Goal: Find specific page/section: Find specific page/section

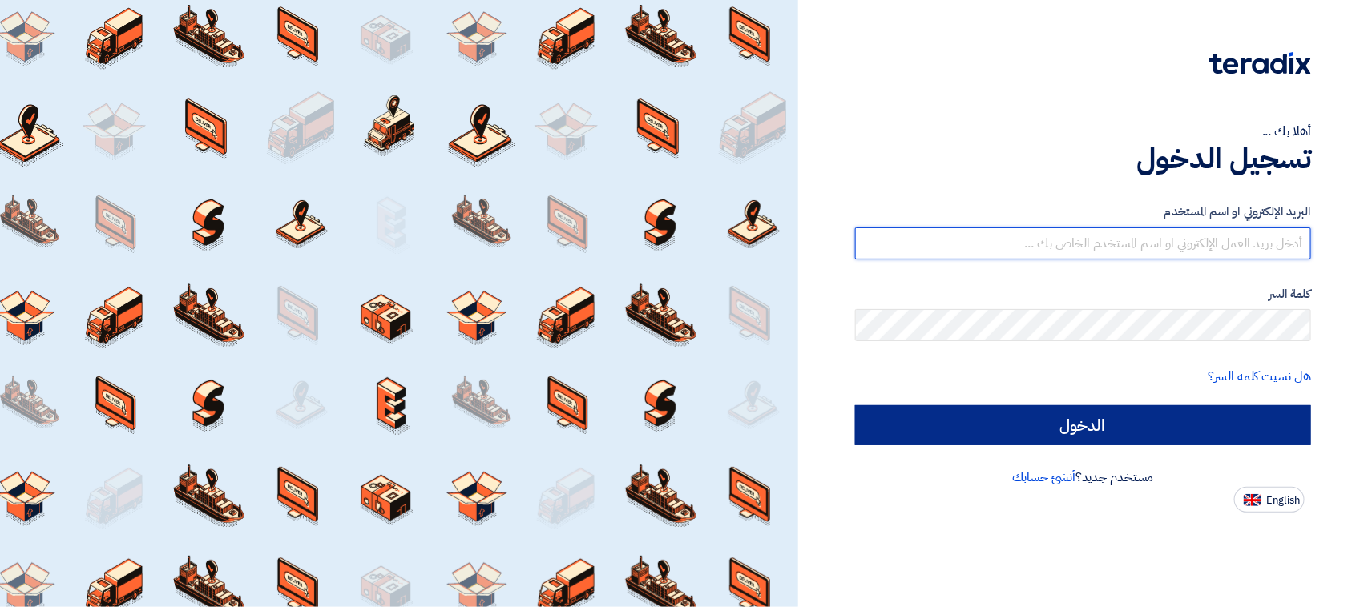
type input "[EMAIL_ADDRESS][DOMAIN_NAME]"
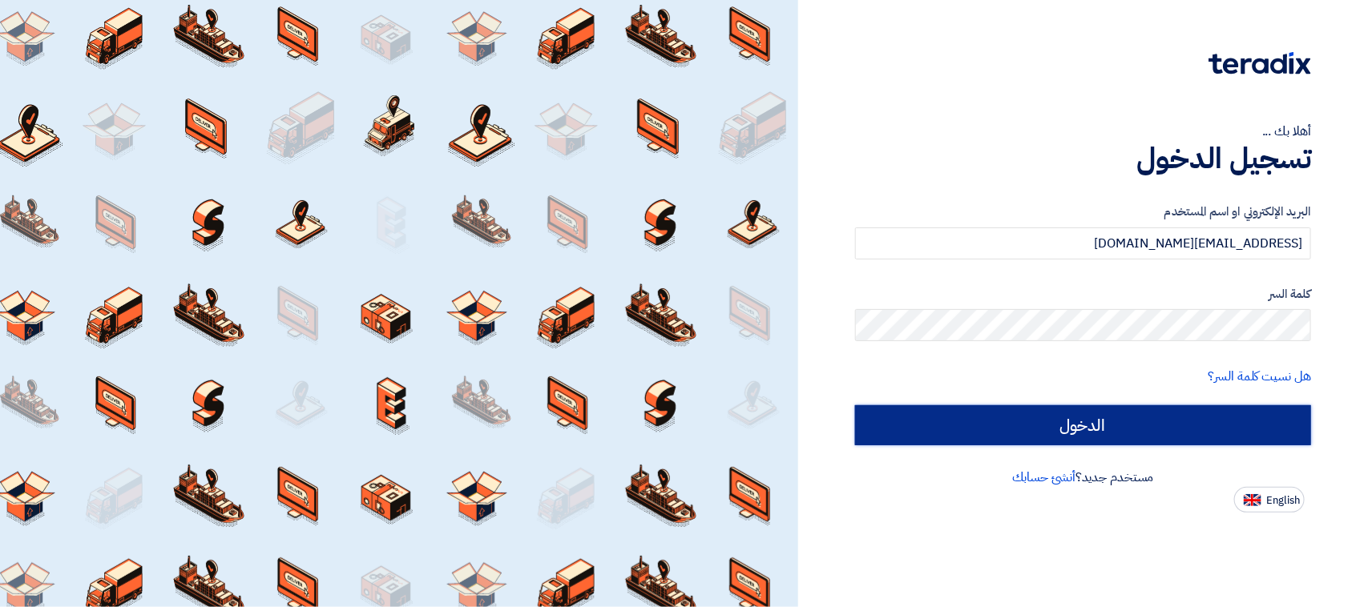
click at [960, 435] on input "الدخول" at bounding box center [1083, 425] width 456 height 40
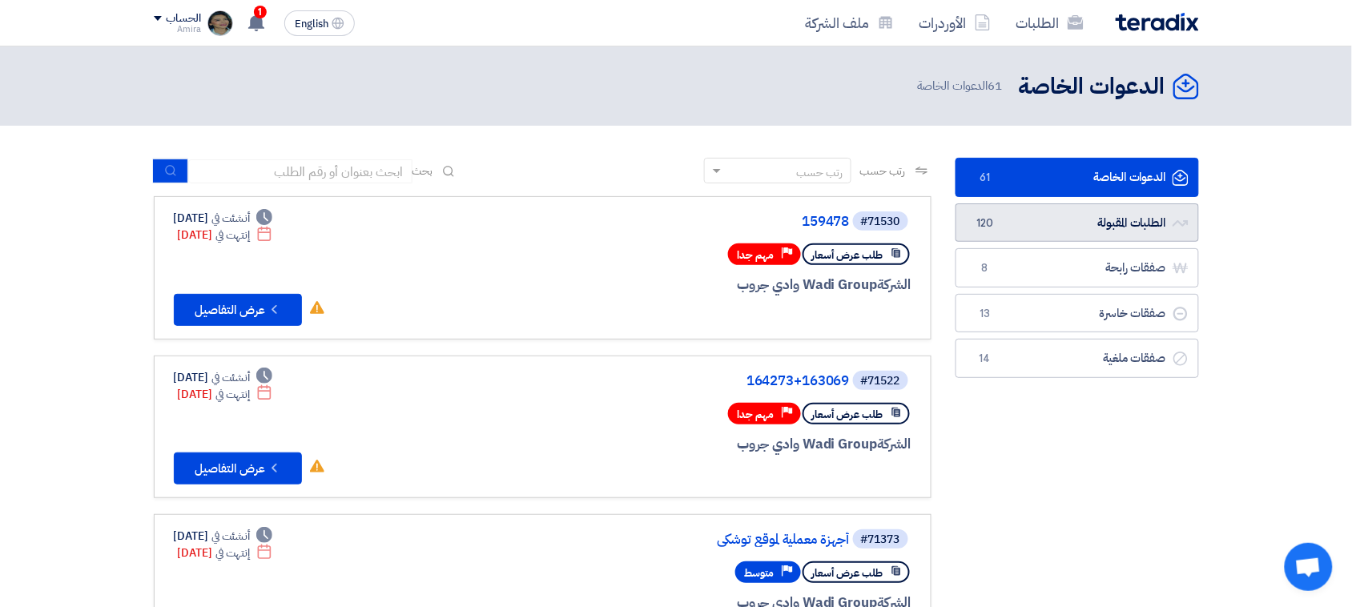
click at [1027, 207] on link "الطلبات المقبولة الطلبات المقبولة 120" at bounding box center [1078, 222] width 244 height 39
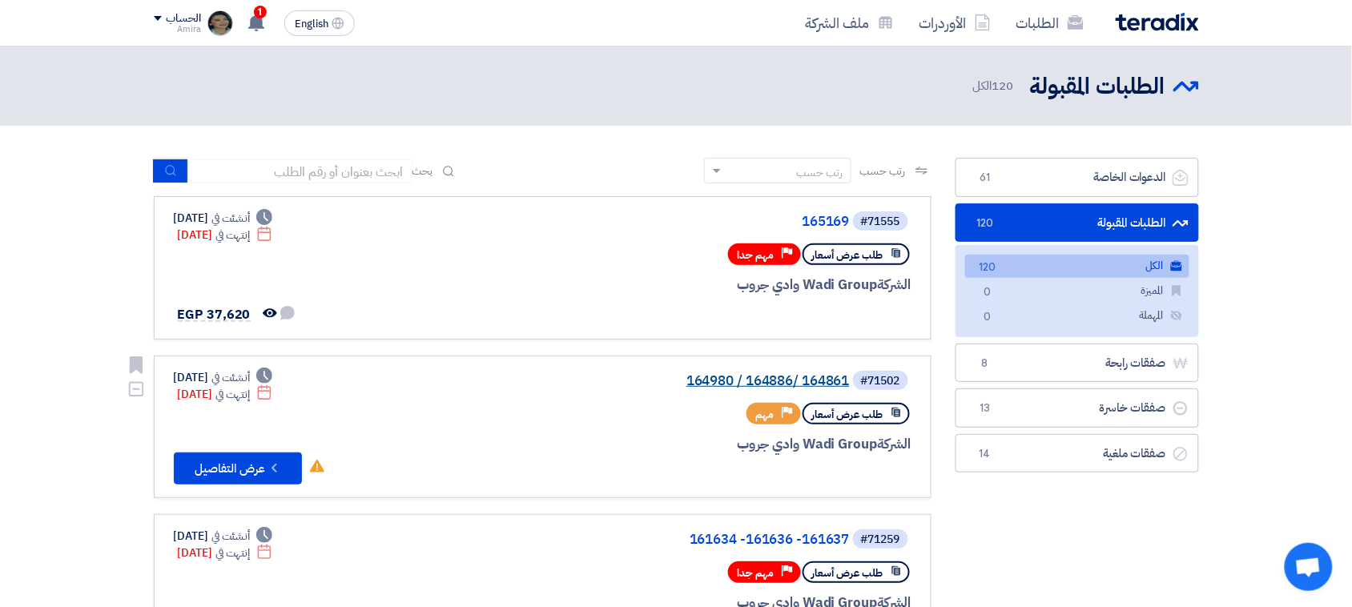
click at [774, 374] on link "164980 / 164886/ 164861" at bounding box center [690, 381] width 320 height 14
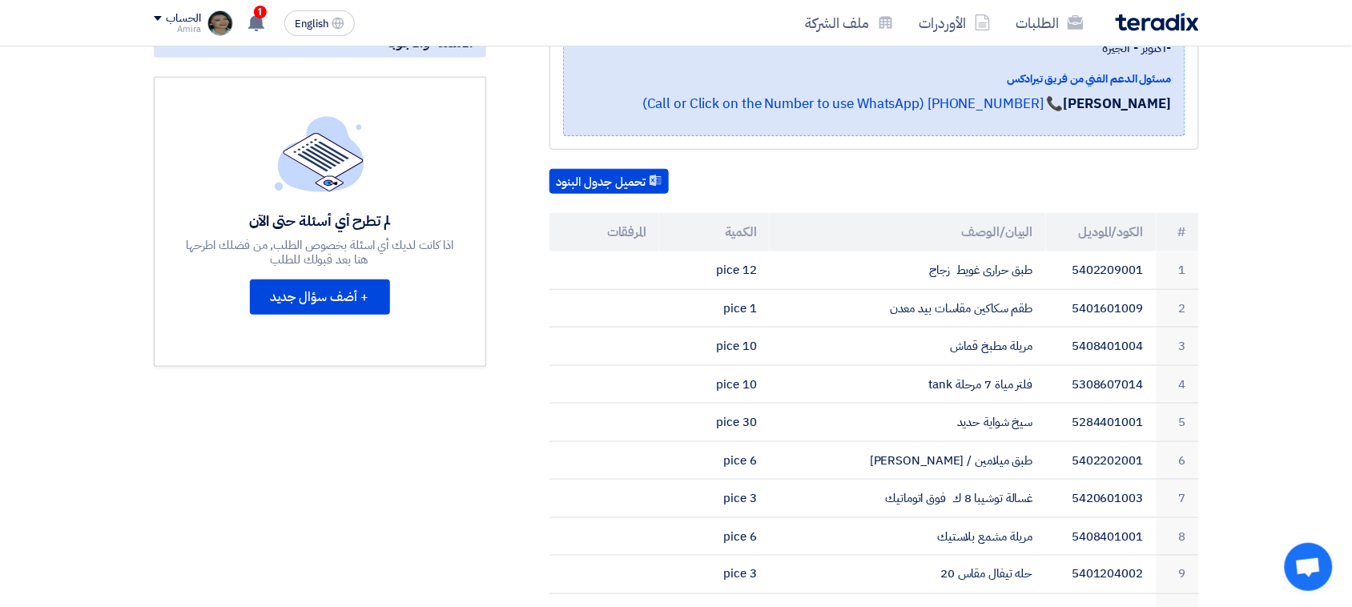
scroll to position [334, 0]
